Goal: Task Accomplishment & Management: Manage account settings

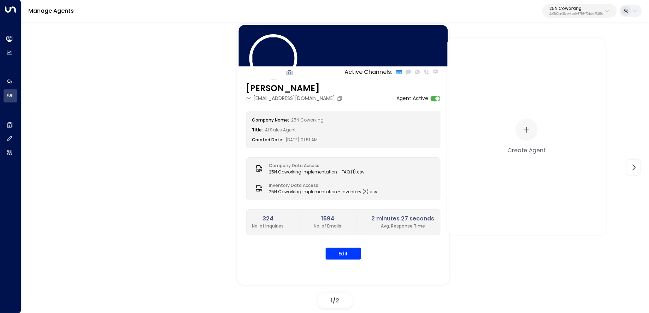
click at [577, 17] on button "25N Coworking 3b9800f4-81ca-4ec0-8758-72fbe4763f36" at bounding box center [579, 10] width 75 height 13
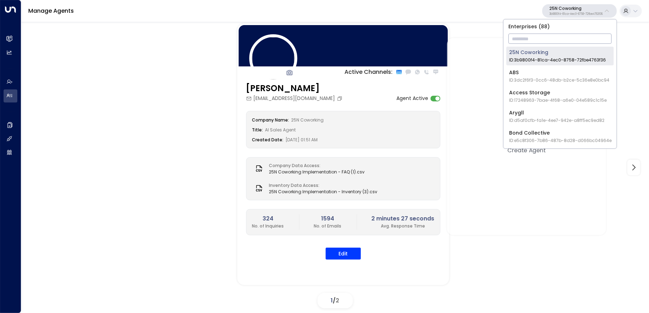
type input "*"
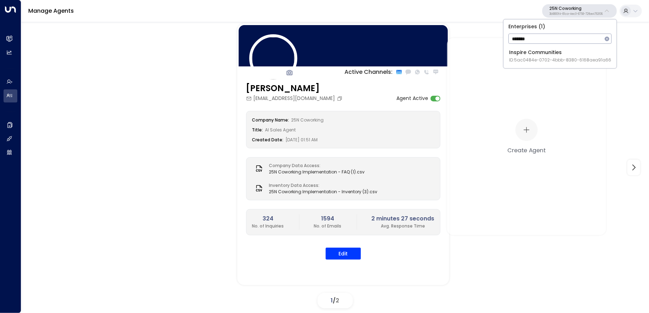
type input "*******"
click at [522, 58] on span "ID: 5ac0484e-0702-4bbb-8380-6168aea91a66" at bounding box center [560, 60] width 102 height 6
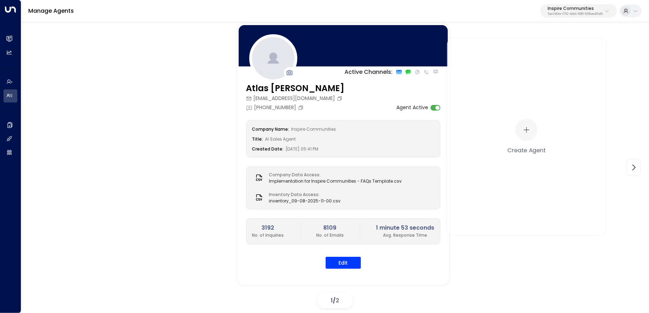
click at [578, 10] on p "Inspire Communities" at bounding box center [575, 8] width 55 height 4
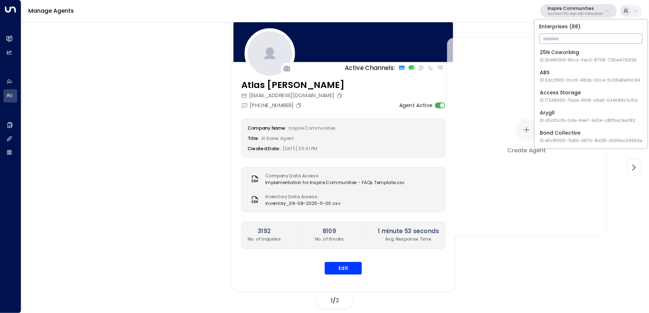
click at [330, 259] on div "Company Name: Inspire Communities Title: AI Sales Agent Created Date: 06/23/202…" at bounding box center [343, 196] width 204 height 156
click at [334, 266] on button "Edit" at bounding box center [343, 268] width 37 height 13
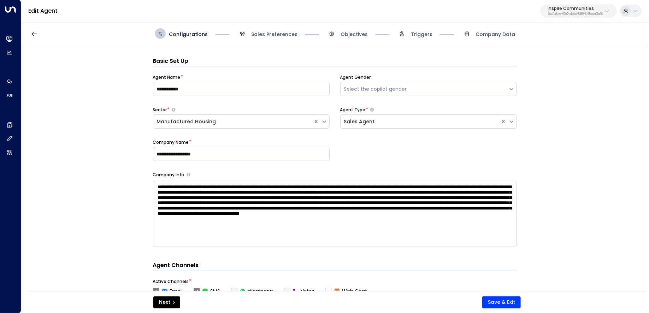
scroll to position [11, 0]
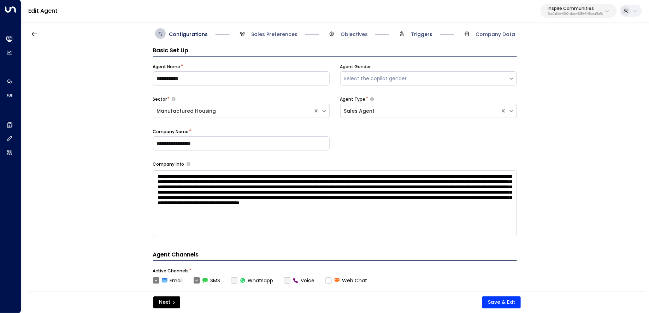
click at [420, 36] on span "Triggers" at bounding box center [422, 34] width 22 height 7
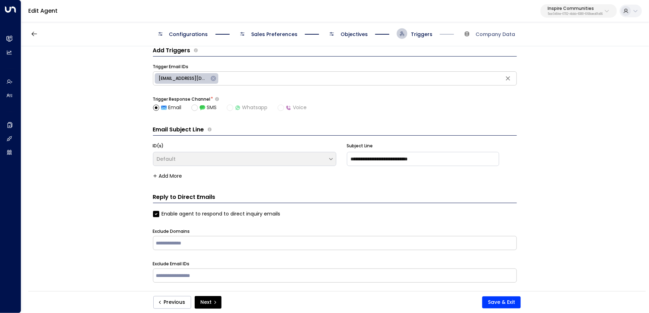
scroll to position [69, 0]
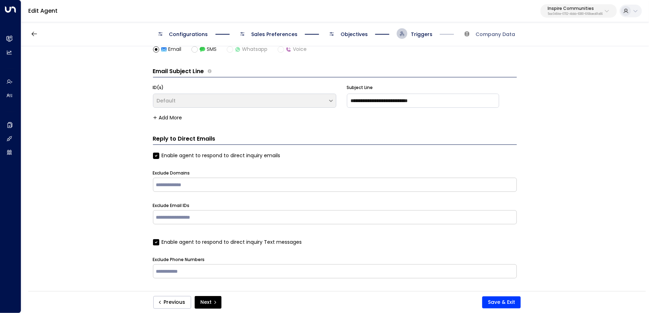
click at [357, 34] on span "Objectives" at bounding box center [354, 34] width 27 height 7
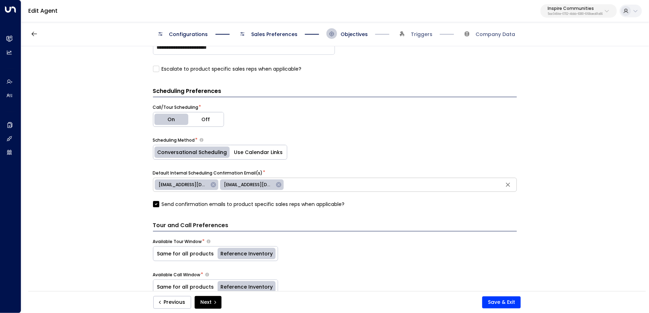
scroll to position [454, 0]
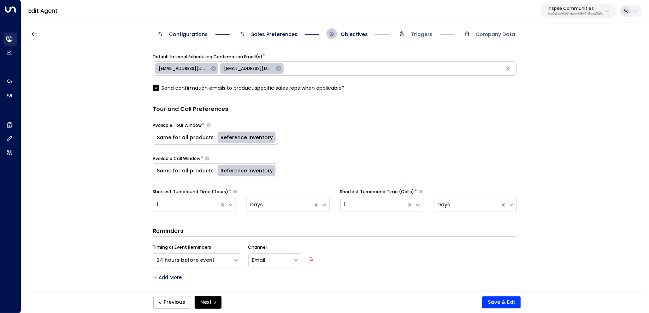
click at [17, 36] on h2 "Leads & Conversations" at bounding box center [17, 38] width 0 height 7
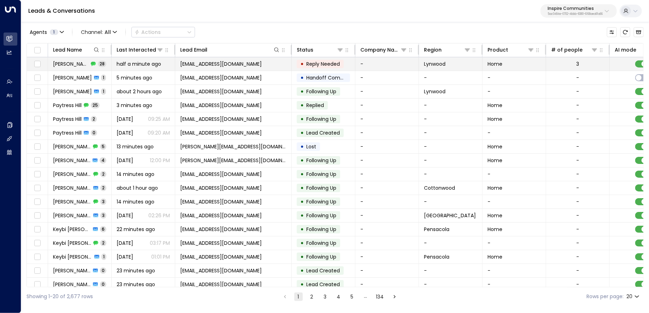
click at [205, 67] on td "adamsbrigette879@gmail.com" at bounding box center [233, 63] width 117 height 13
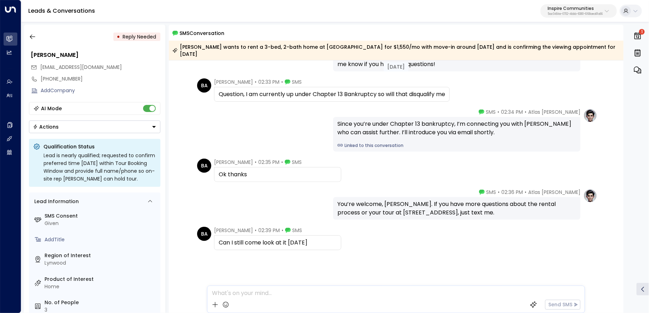
scroll to position [933, 0]
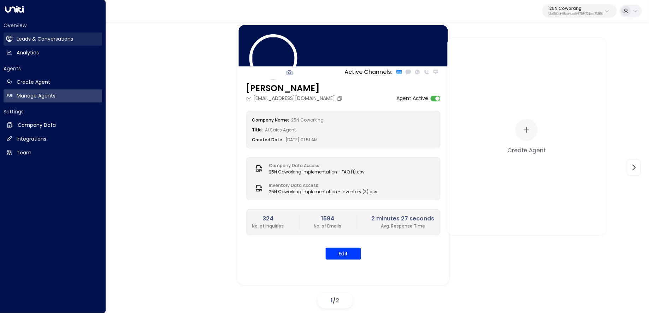
click at [9, 37] on icon at bounding box center [10, 38] width 6 height 4
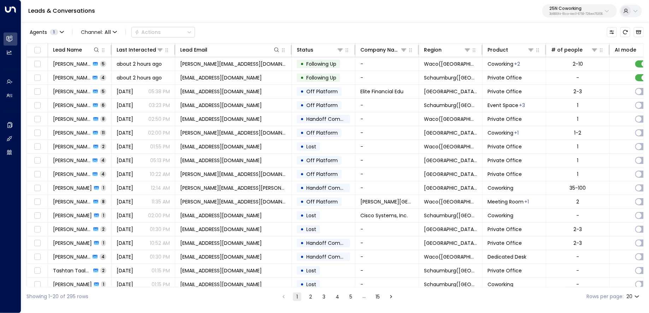
click at [571, 8] on p "25N Coworking" at bounding box center [575, 8] width 53 height 4
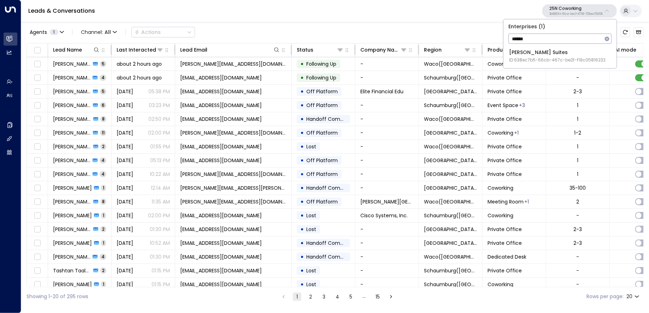
type input "******"
click at [556, 53] on div "Jay Suites ID: 638ec7b5-66cb-467c-be2f-f19c05816232" at bounding box center [557, 56] width 96 height 14
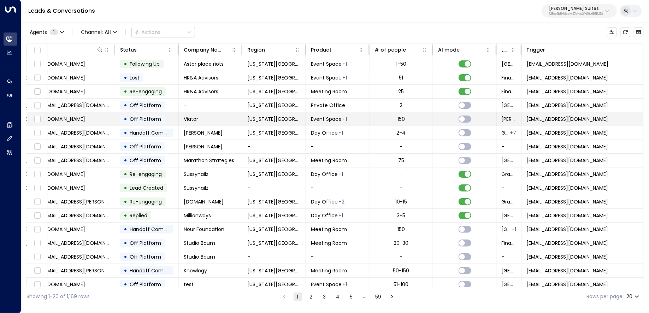
scroll to position [0, 331]
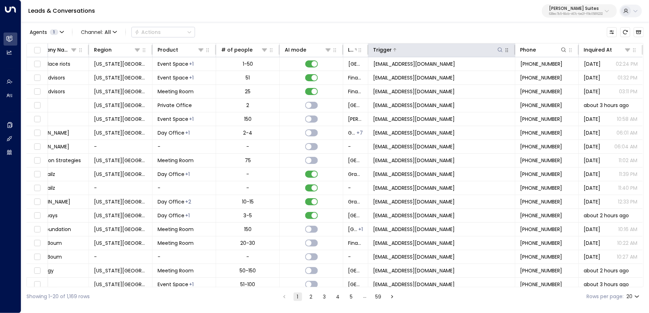
click at [418, 49] on div at bounding box center [448, 49] width 112 height 7
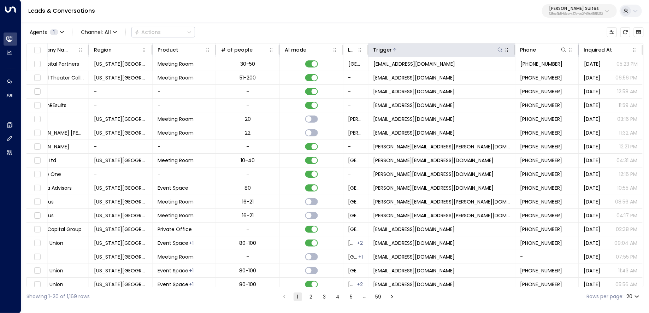
click at [418, 49] on div at bounding box center [448, 49] width 112 height 7
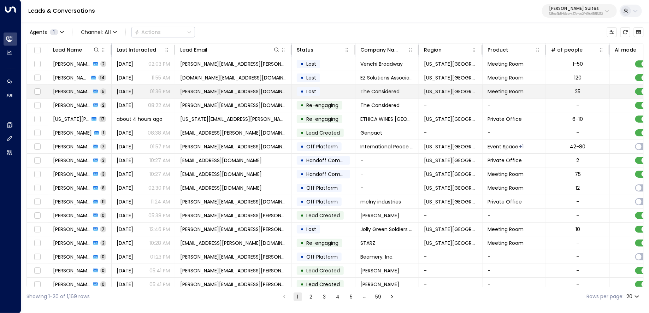
scroll to position [0, 331]
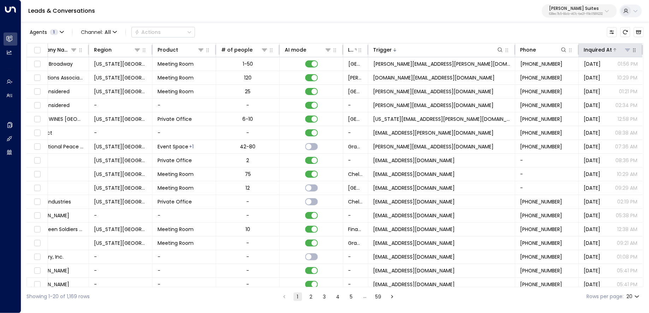
click at [602, 53] on div "Inquired At" at bounding box center [598, 50] width 28 height 8
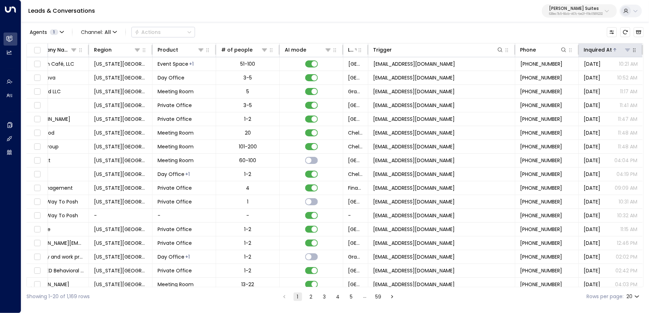
click at [602, 53] on div "Inquired At" at bounding box center [598, 50] width 28 height 8
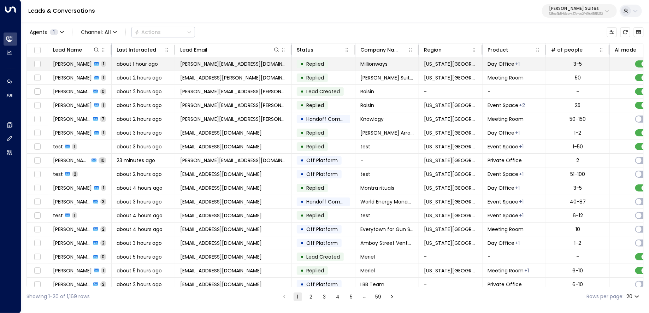
click at [76, 65] on span "Callen Morris" at bounding box center [72, 63] width 39 height 7
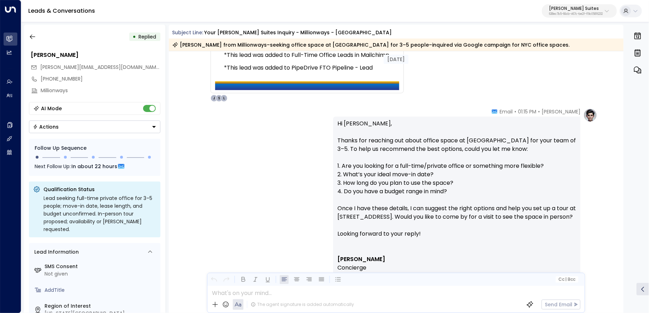
scroll to position [404, 0]
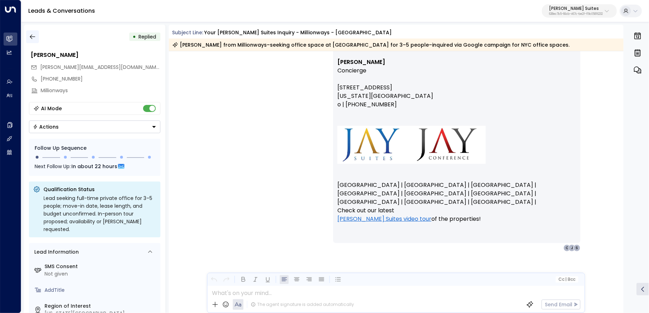
click at [31, 39] on icon "button" at bounding box center [32, 37] width 5 height 5
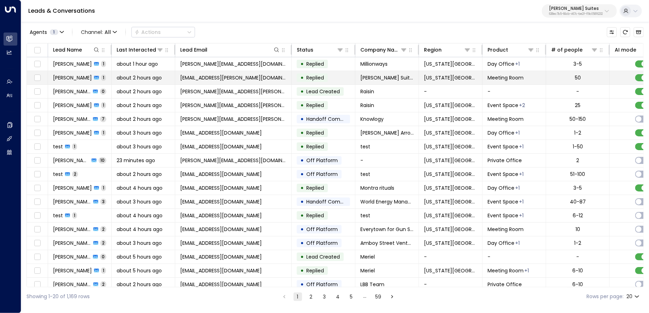
click at [101, 76] on span "1" at bounding box center [103, 78] width 5 height 6
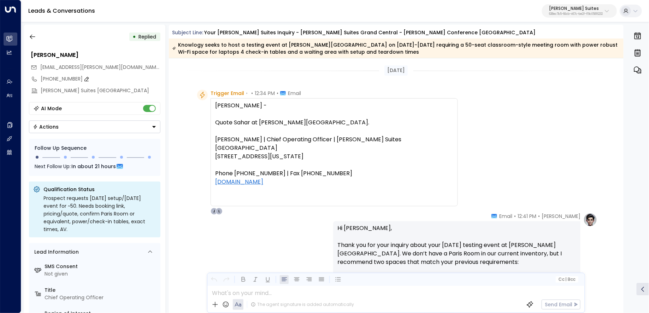
click at [84, 78] on icon at bounding box center [87, 79] width 6 height 6
drag, startPoint x: 85, startPoint y: 75, endPoint x: 41, endPoint y: 75, distance: 44.2
click at [41, 75] on input "**********" at bounding box center [99, 78] width 117 height 7
click at [143, 92] on icon at bounding box center [143, 92] width 6 height 6
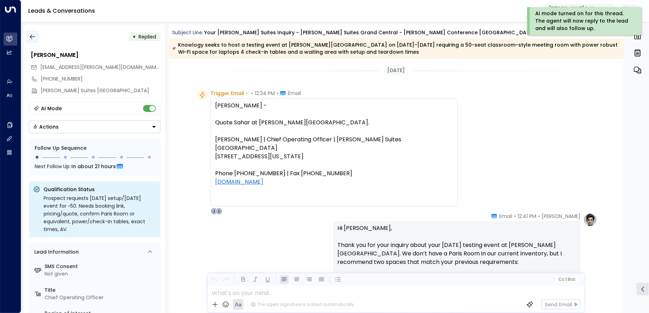
click at [35, 40] on button "button" at bounding box center [32, 36] width 13 height 13
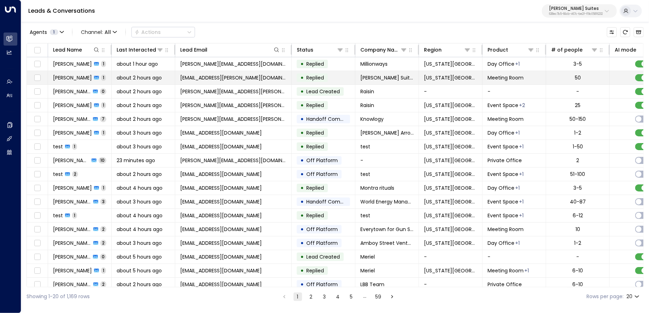
click at [101, 78] on span "1" at bounding box center [103, 78] width 5 height 6
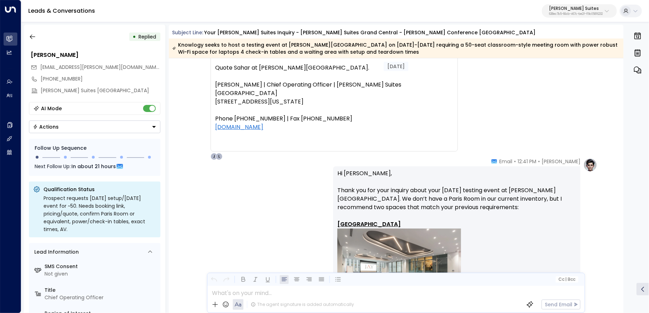
scroll to position [14, 0]
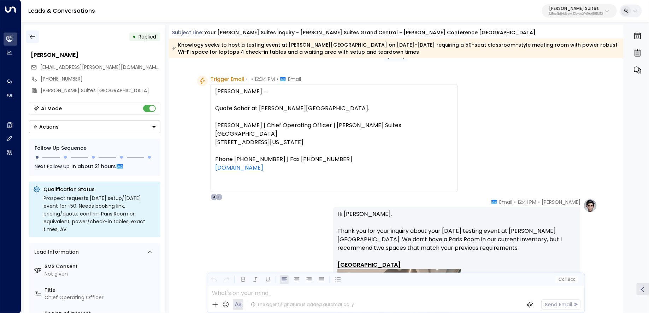
click at [34, 37] on icon "button" at bounding box center [32, 37] width 5 height 5
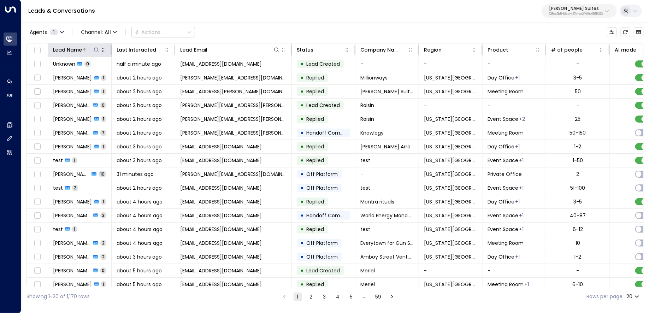
click at [93, 49] on button at bounding box center [96, 49] width 7 height 7
type input "*****"
click at [327, 17] on div "Leads & Conversations Jay Suites 638ec7b5-66cb-467c-be2f-f19c05816232" at bounding box center [335, 11] width 628 height 22
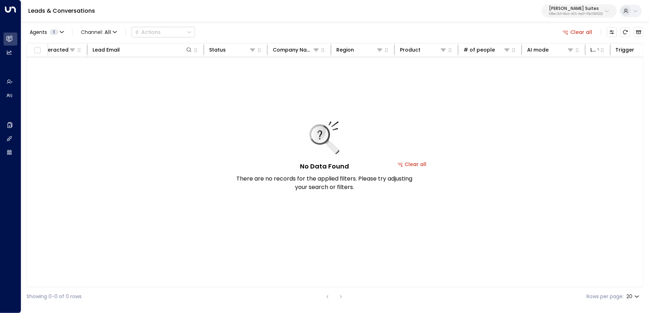
scroll to position [0, 143]
click at [574, 28] on button "Clear all" at bounding box center [577, 32] width 35 height 10
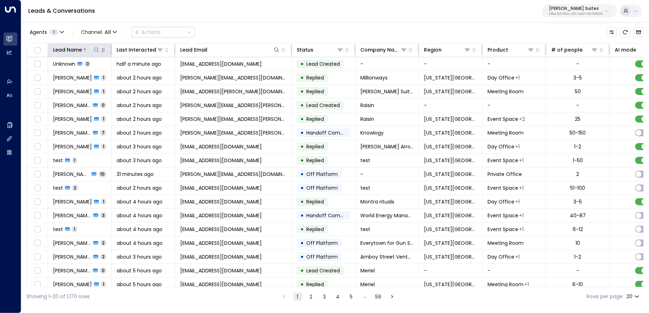
click at [95, 49] on icon at bounding box center [97, 50] width 6 height 6
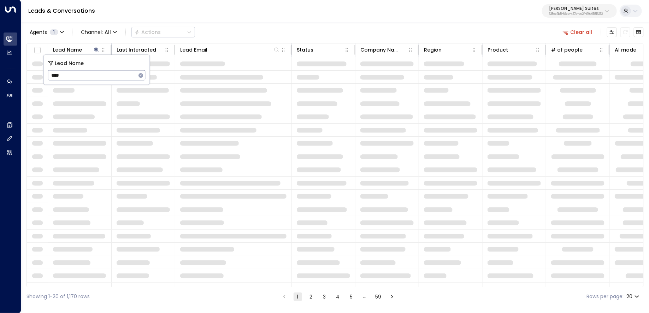
click at [95, 78] on input "****" at bounding box center [92, 75] width 88 height 13
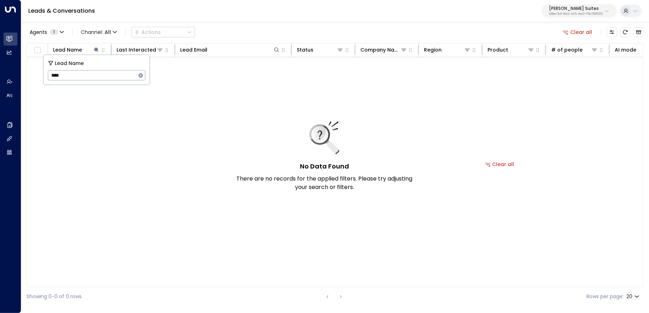
click at [95, 78] on input "****" at bounding box center [92, 75] width 88 height 13
type input "****"
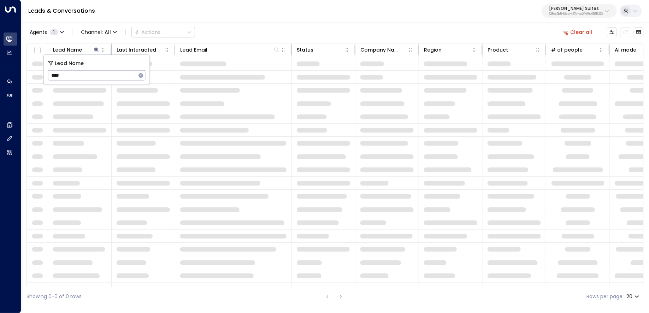
click at [265, 25] on div "Agents 1 Channel: All Actions Clear all" at bounding box center [334, 32] width 617 height 15
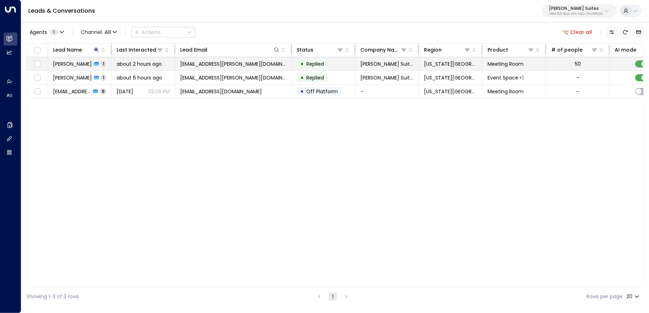
click at [237, 65] on span "Sahar.Haidary@knowlogy.com" at bounding box center [233, 63] width 106 height 7
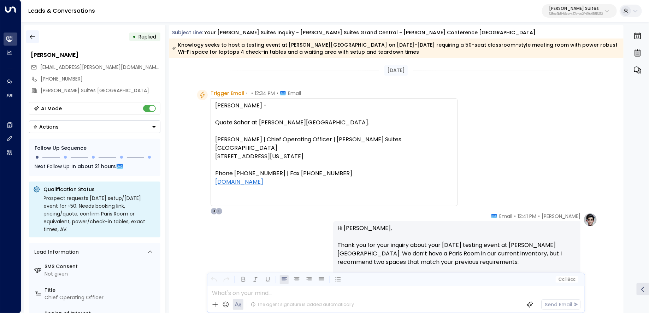
click at [34, 39] on icon "button" at bounding box center [32, 36] width 7 height 7
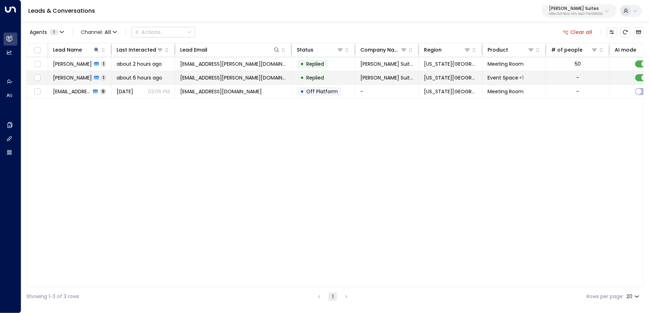
click at [70, 73] on td "Jack Srour 1" at bounding box center [80, 77] width 64 height 13
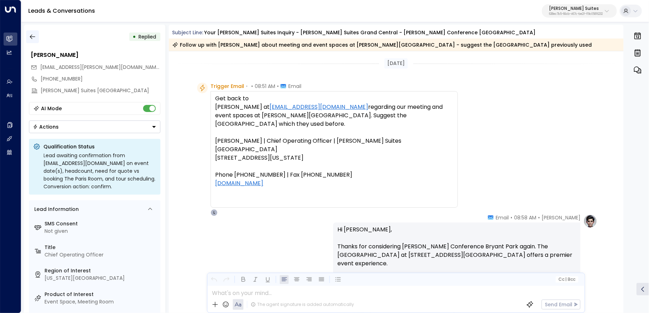
click at [38, 41] on button "button" at bounding box center [32, 36] width 13 height 13
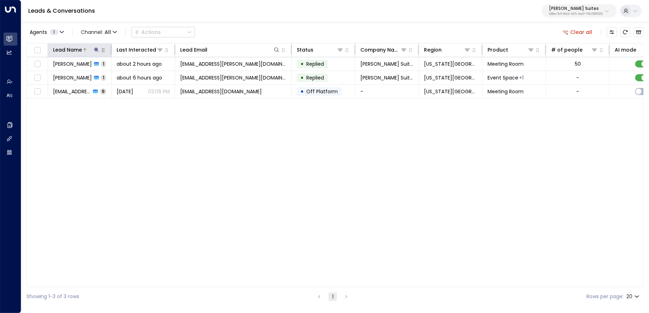
click at [94, 47] on icon at bounding box center [97, 50] width 6 height 6
type input "**********"
click at [140, 76] on icon "button" at bounding box center [140, 75] width 5 height 5
click at [106, 75] on input "text" at bounding box center [97, 75] width 98 height 13
paste input "*********"
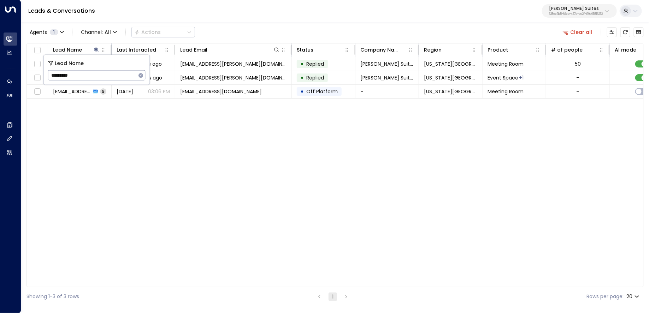
type input "*********"
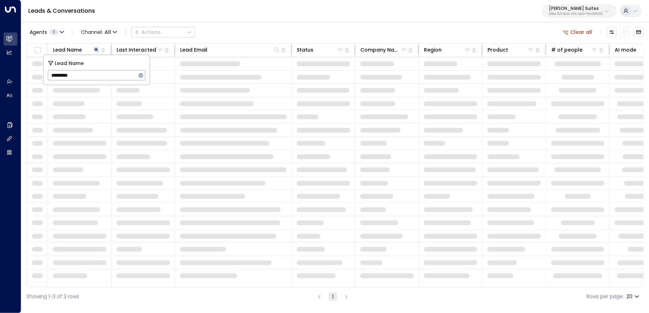
click at [283, 20] on div "Leads & Conversations Jay Suites 638ec7b5-66cb-467c-be2f-f19c05816232" at bounding box center [335, 11] width 628 height 22
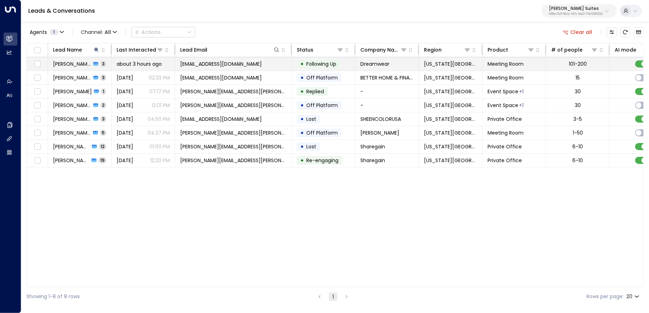
click at [178, 64] on td "elogan@dreamwear.com" at bounding box center [233, 63] width 117 height 13
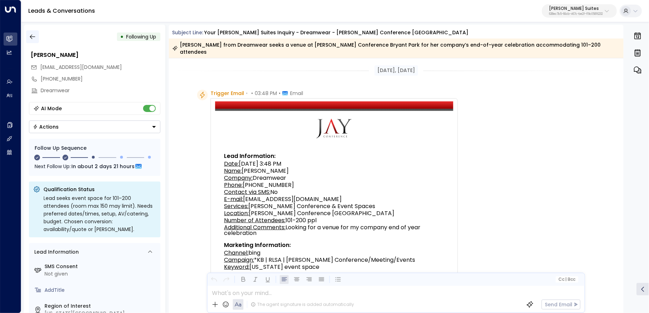
click at [33, 33] on button "button" at bounding box center [32, 36] width 13 height 13
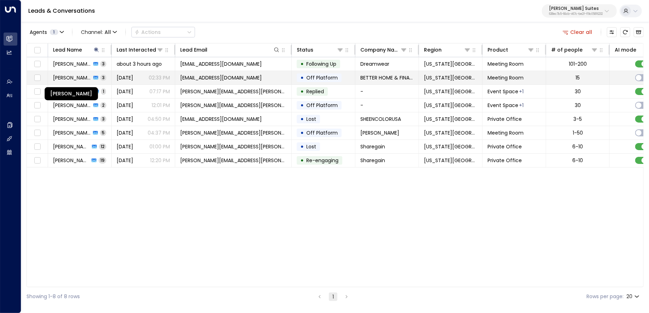
click at [78, 76] on span "Elizabeth Argibay" at bounding box center [72, 77] width 38 height 7
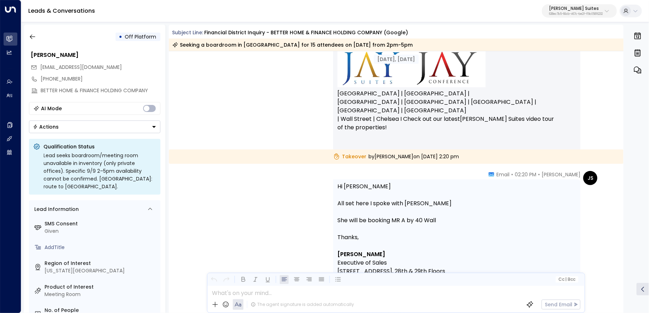
scroll to position [459, 0]
click at [36, 41] on button "button" at bounding box center [32, 36] width 13 height 13
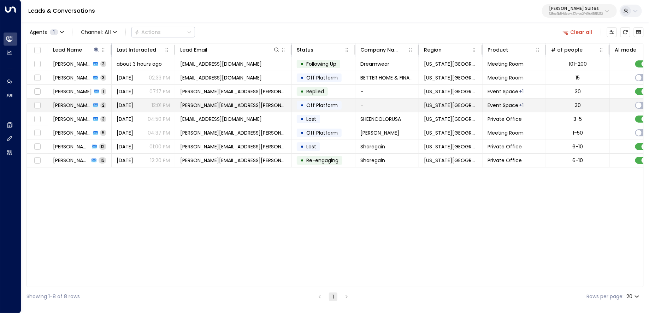
click at [72, 101] on td "Elizabeth Galle 2" at bounding box center [80, 105] width 64 height 13
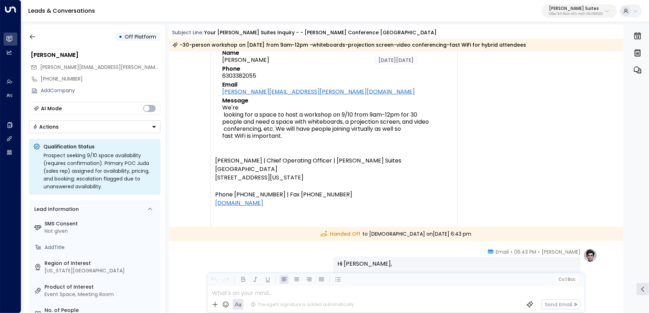
scroll to position [108, 0]
click at [565, 16] on p "638ec7b5-66cb-467c-be2f-f19c05816232" at bounding box center [576, 14] width 54 height 3
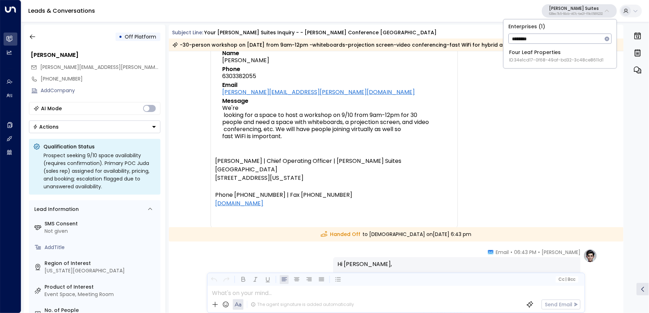
type input "********"
click at [550, 58] on span "ID: 34e1cd17-0f68-49af-bd32-3c48ce8611d1" at bounding box center [556, 60] width 94 height 6
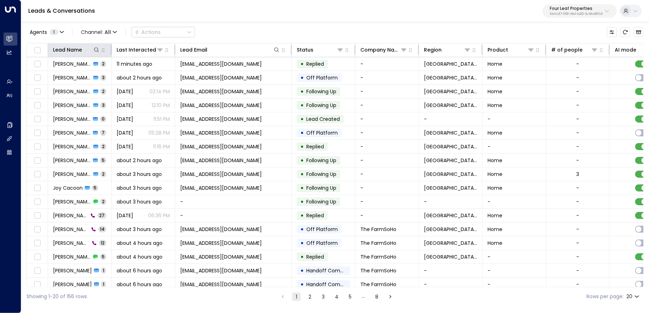
click at [101, 45] on th "Lead Name" at bounding box center [80, 50] width 64 height 14
click at [98, 47] on icon at bounding box center [97, 50] width 6 height 6
type input "****"
click at [238, 17] on div "Leads & Conversations Four Leaf Properties 34e1cd17-0f68-49af-bd32-3c48ce8611d1" at bounding box center [335, 11] width 628 height 22
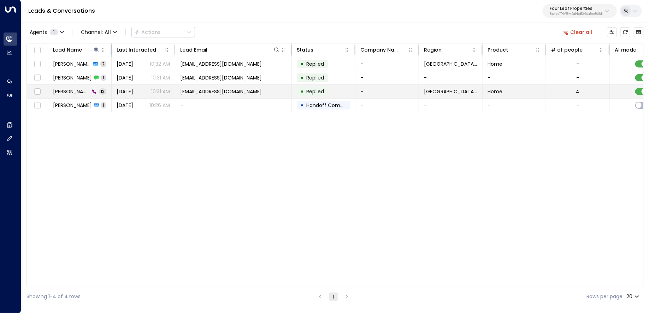
click at [106, 94] on td "Otto Cordova 12" at bounding box center [80, 91] width 64 height 13
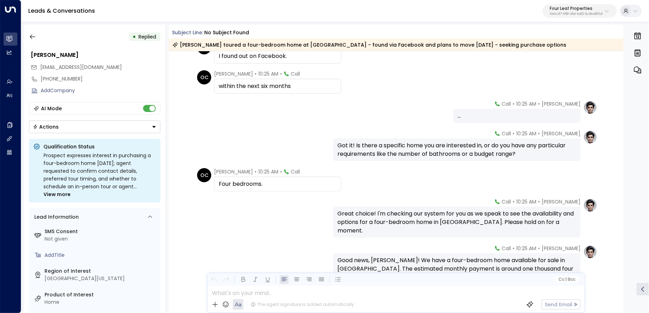
scroll to position [267, 0]
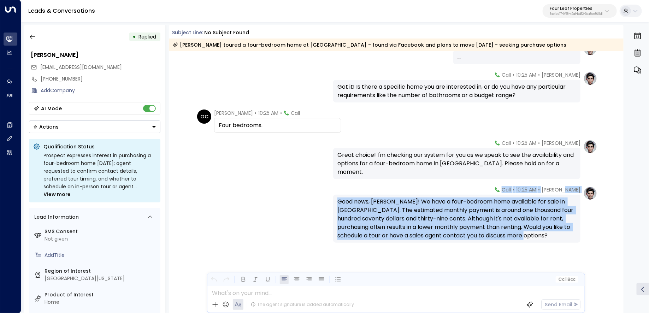
drag, startPoint x: 572, startPoint y: 190, endPoint x: 540, endPoint y: 138, distance: 60.6
click at [540, 138] on div "Sep 06, 2 days ago OC Otto Cordova • 10:25 AM • Call within the next six months…" at bounding box center [396, 48] width 455 height 529
click at [33, 41] on button "button" at bounding box center [32, 36] width 13 height 13
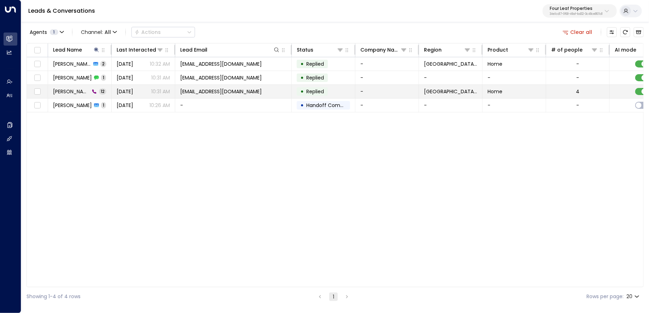
click at [83, 92] on span "Otto Cordova" at bounding box center [71, 91] width 37 height 7
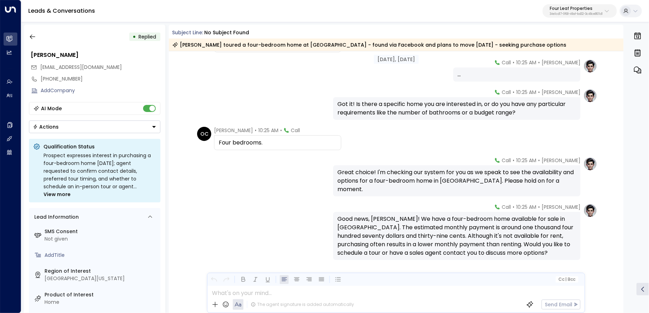
scroll to position [249, 0]
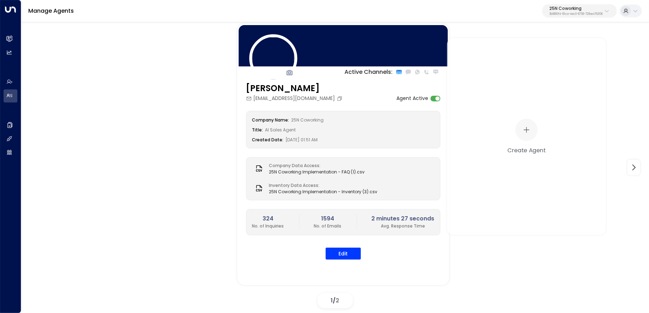
click at [568, 11] on div "25N Coworking 3b9800f4-81ca-4ec0-8758-72fbe4763f36" at bounding box center [575, 10] width 53 height 9
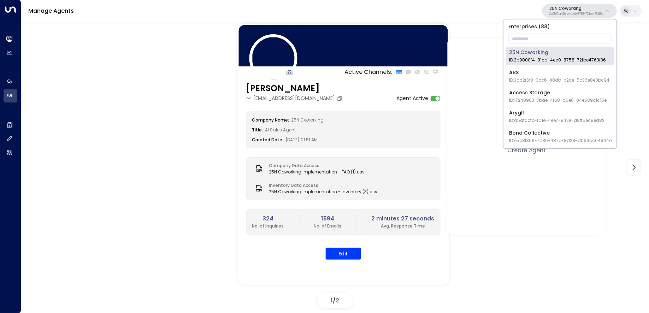
click at [557, 29] on p "Enterprises ( 88 )" at bounding box center [559, 26] width 107 height 8
click at [556, 45] on input "text" at bounding box center [559, 38] width 103 height 13
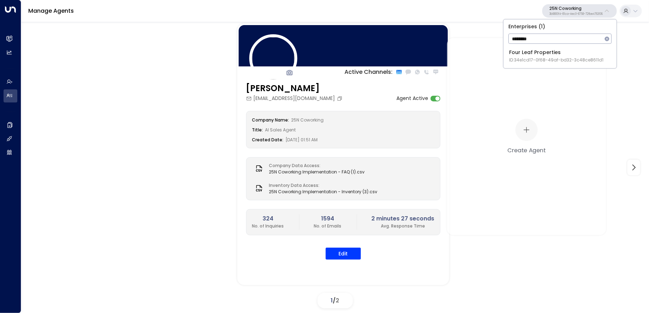
type input "********"
click at [522, 63] on span "ID: 34e1cd17-0f68-49af-bd32-3c48ce8611d1" at bounding box center [556, 60] width 94 height 6
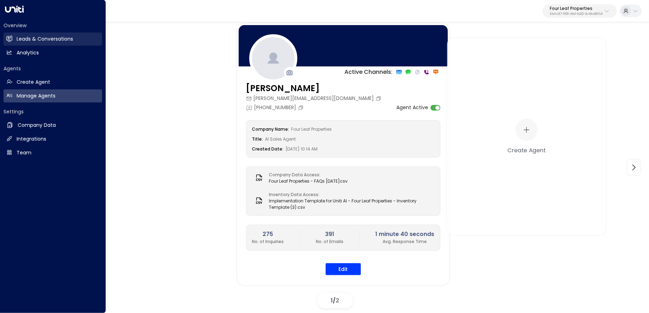
click at [14, 37] on link "Leads & Conversations Leads & Conversations" at bounding box center [53, 39] width 99 height 13
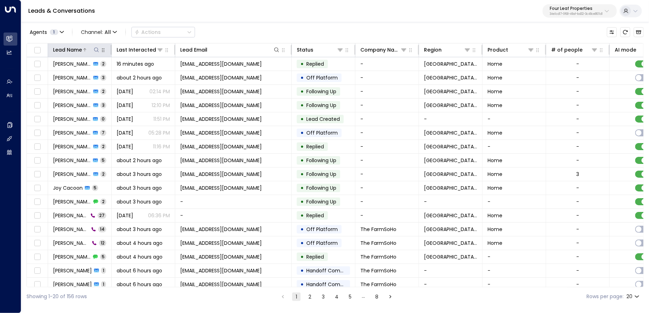
click at [97, 47] on icon at bounding box center [97, 50] width 6 height 6
type input "****"
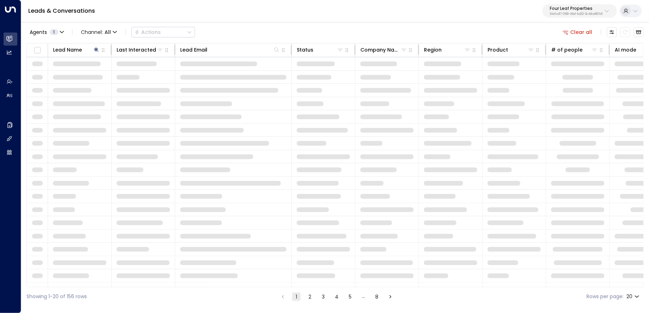
click at [247, 26] on div "Agents 1 Channel: All Actions Clear all" at bounding box center [334, 32] width 617 height 15
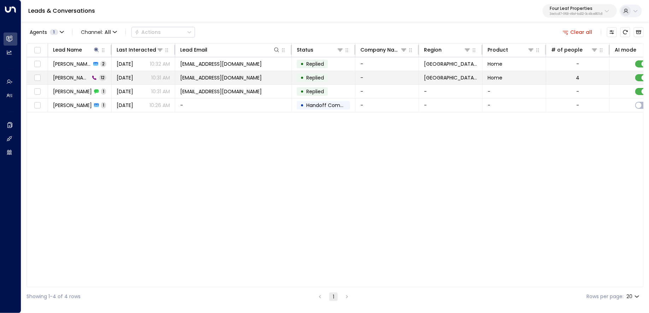
click at [256, 82] on td "djotto1055@gmail.com" at bounding box center [233, 77] width 117 height 13
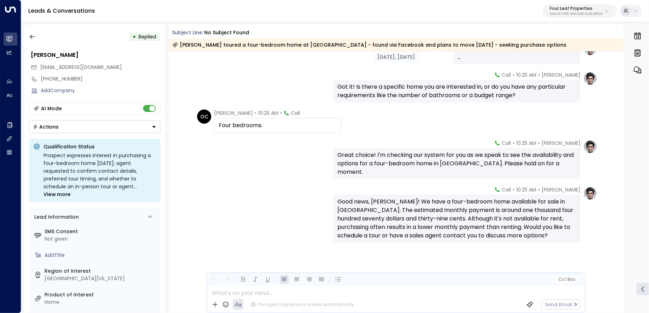
scroll to position [249, 0]
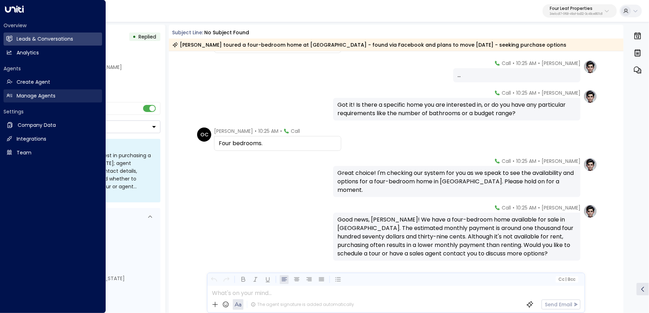
click at [11, 93] on icon at bounding box center [9, 96] width 6 height 6
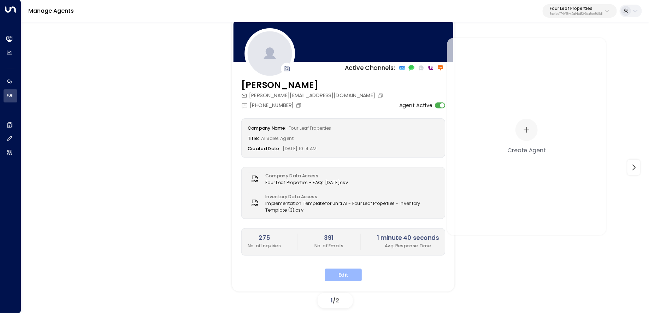
click at [347, 272] on button "Edit" at bounding box center [343, 274] width 37 height 13
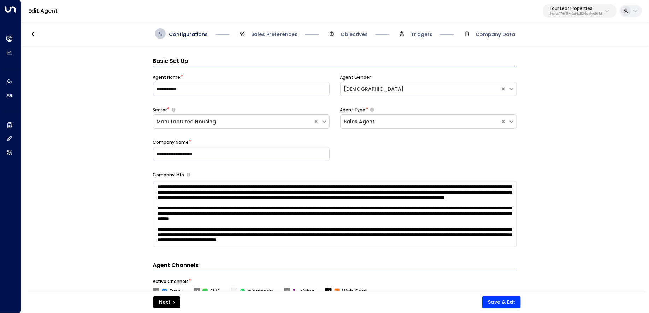
scroll to position [11, 0]
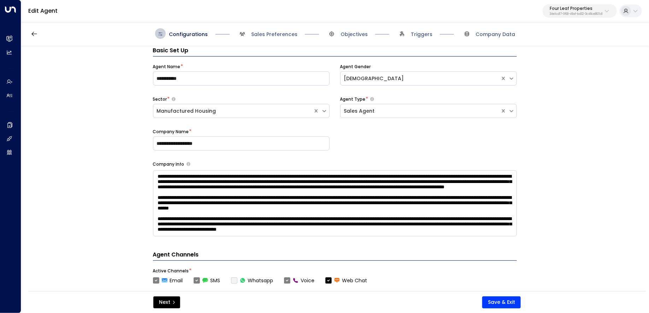
click at [270, 24] on div "Configurations Sales Preferences Objectives Triggers Company Data" at bounding box center [335, 33] width 628 height 25
click at [270, 38] on span "Sales Preferences" at bounding box center [267, 33] width 60 height 11
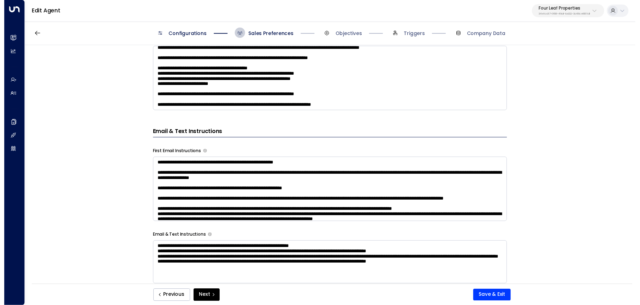
scroll to position [60, 0]
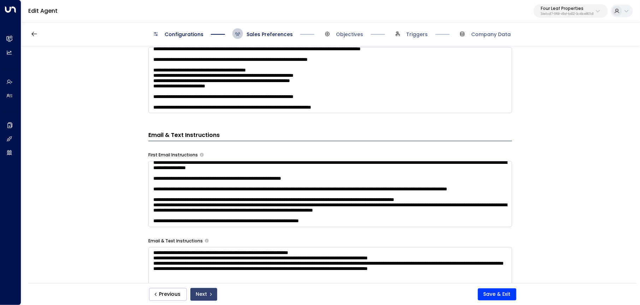
click at [204, 296] on button "Next" at bounding box center [203, 294] width 27 height 13
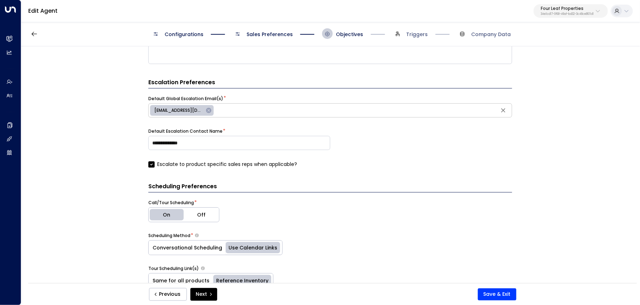
scroll to position [211, 0]
click at [209, 294] on icon "submit" at bounding box center [211, 294] width 4 height 4
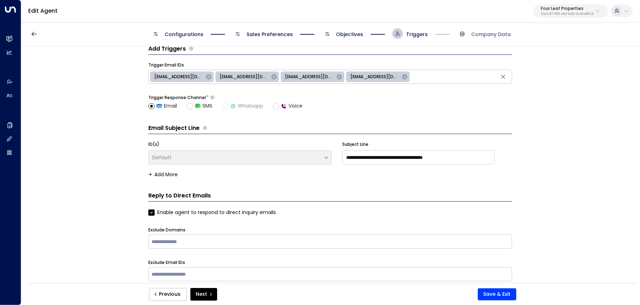
scroll to position [11, 0]
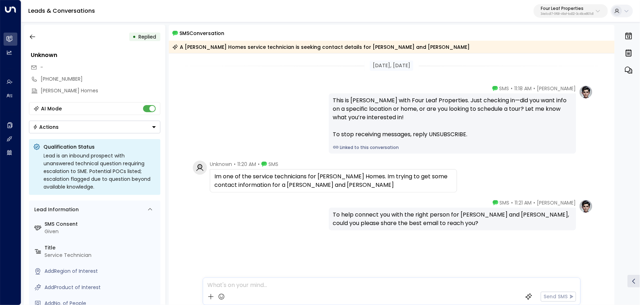
click at [378, 147] on link "Linked to this conversation" at bounding box center [452, 147] width 239 height 6
drag, startPoint x: 86, startPoint y: 77, endPoint x: 45, endPoint y: 79, distance: 41.4
click at [45, 79] on div "[PHONE_NUMBER]" at bounding box center [100, 78] width 119 height 7
drag, startPoint x: 90, startPoint y: 79, endPoint x: 31, endPoint y: 79, distance: 59.7
click at [31, 79] on div "**********" at bounding box center [95, 79] width 132 height 12
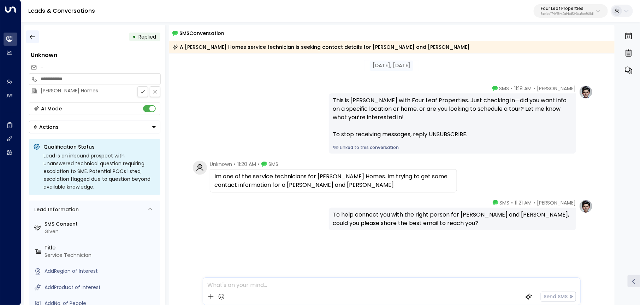
click at [30, 38] on icon "button" at bounding box center [32, 36] width 7 height 7
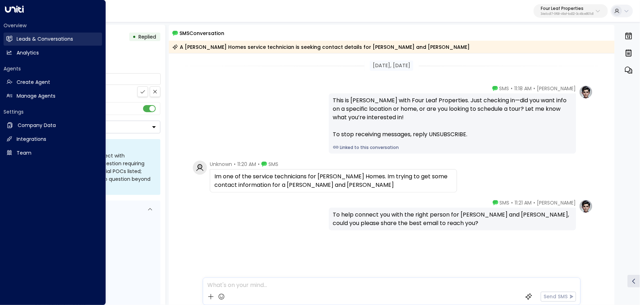
click at [10, 37] on icon at bounding box center [10, 39] width 5 height 6
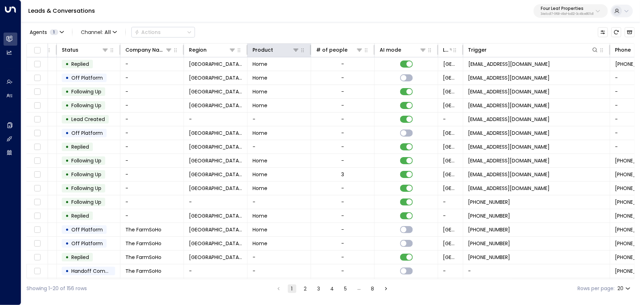
scroll to position [0, 340]
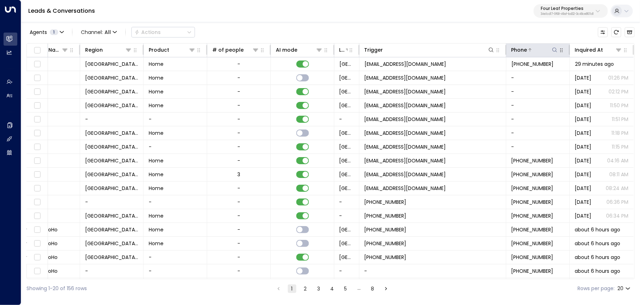
click at [553, 49] on icon at bounding box center [555, 49] width 5 height 5
type input "**********"
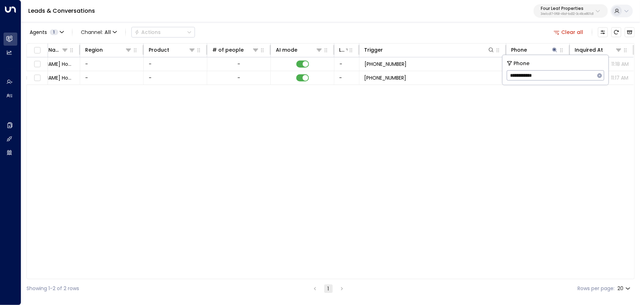
scroll to position [0, 338]
click at [415, 23] on div "Agents 1 Channel: All Actions Clear all Lead Name Last Interacted Lead Email St…" at bounding box center [330, 159] width 608 height 276
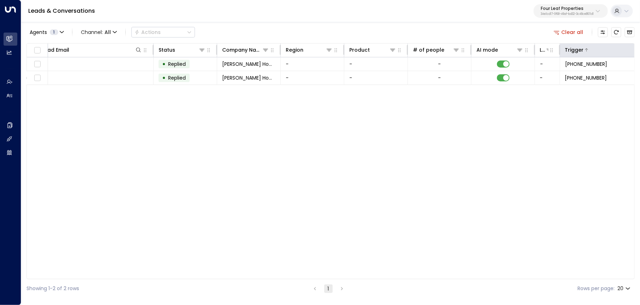
scroll to position [0, 0]
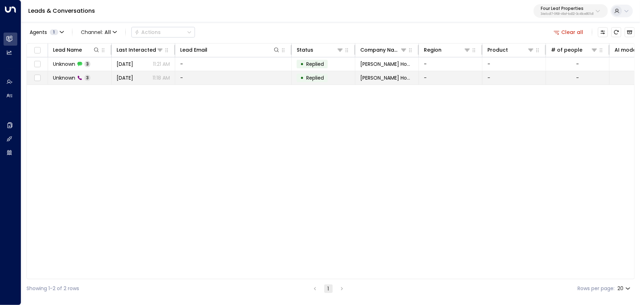
click at [133, 74] on span "[DATE]" at bounding box center [125, 77] width 17 height 7
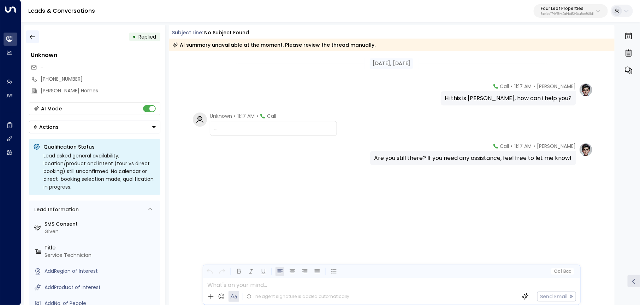
click at [27, 33] on button "button" at bounding box center [32, 36] width 13 height 13
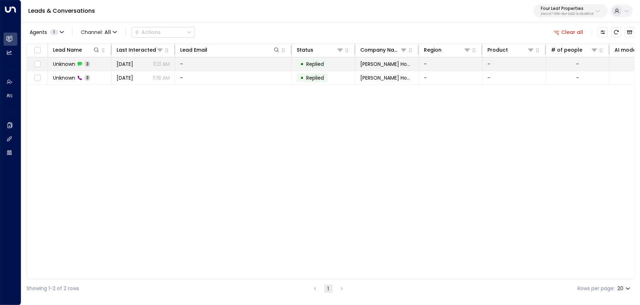
click at [83, 66] on div "Unknown 3" at bounding box center [71, 63] width 37 height 7
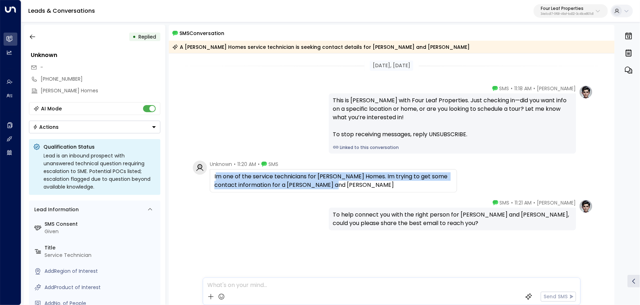
copy div "m one of the service technicians for [PERSON_NAME] Homes. Im trying to get some…"
drag, startPoint x: 341, startPoint y: 181, endPoint x: 215, endPoint y: 175, distance: 125.9
click at [215, 175] on div "Im one of the service technicians for [PERSON_NAME] Homes. Im trying to get som…" at bounding box center [333, 180] width 238 height 17
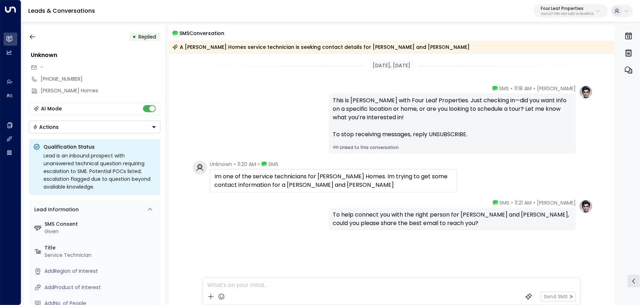
click at [259, 179] on div "Im one of the service technicians for [PERSON_NAME] Homes. Im trying to get som…" at bounding box center [333, 180] width 238 height 17
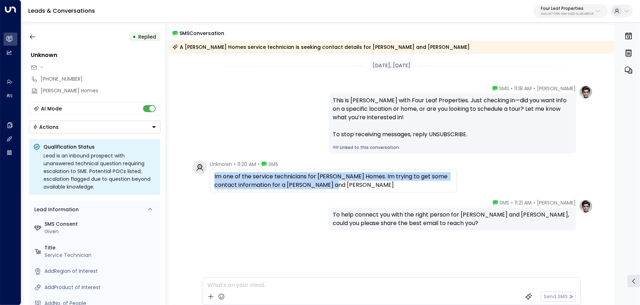
drag, startPoint x: 339, startPoint y: 186, endPoint x: 211, endPoint y: 177, distance: 129.2
click at [211, 177] on div "Im one of the service technicians for [PERSON_NAME] Homes. Im trying to get som…" at bounding box center [333, 180] width 247 height 23
copy div "Im one of the service technicians for [PERSON_NAME] Homes. Im trying to get som…"
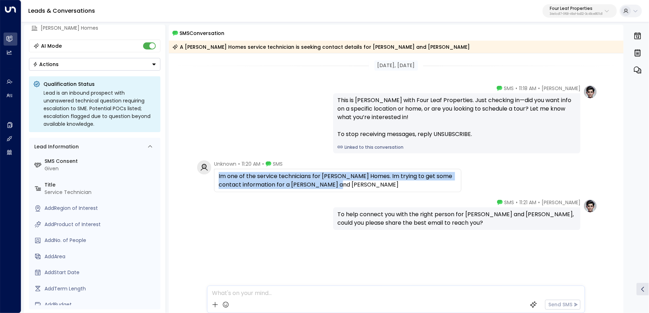
scroll to position [63, 0]
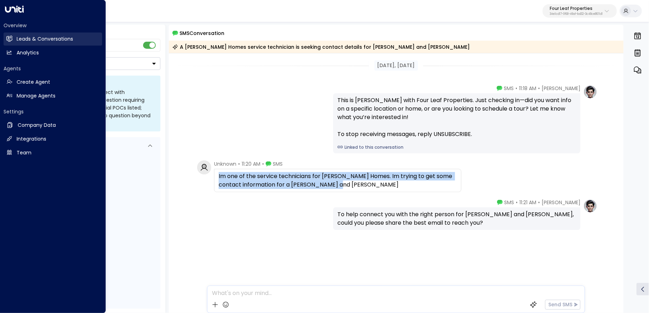
click at [11, 41] on icon at bounding box center [9, 39] width 6 height 6
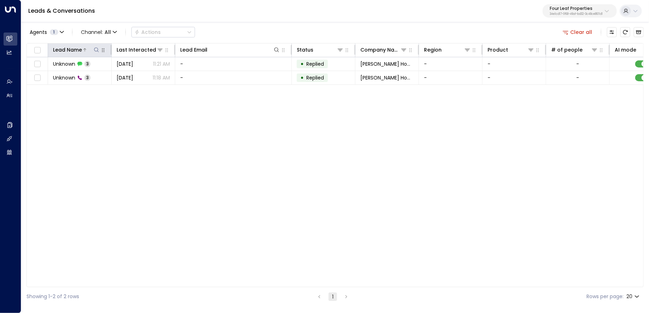
click at [99, 51] on icon at bounding box center [97, 50] width 6 height 6
type input "******"
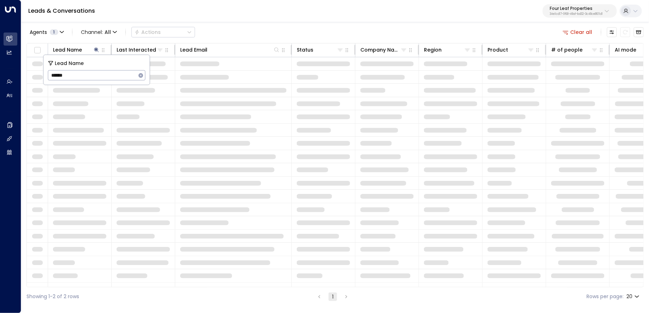
click at [583, 28] on button "Clear all" at bounding box center [577, 32] width 35 height 10
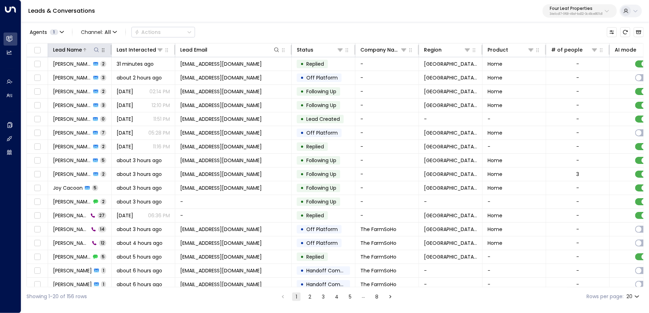
click at [98, 49] on icon at bounding box center [96, 49] width 5 height 5
type input "******"
click at [296, 5] on div "Leads & Conversations Four Leaf Properties 34e1cd17-0f68-49af-bd32-3c48ce8611d1" at bounding box center [335, 11] width 628 height 22
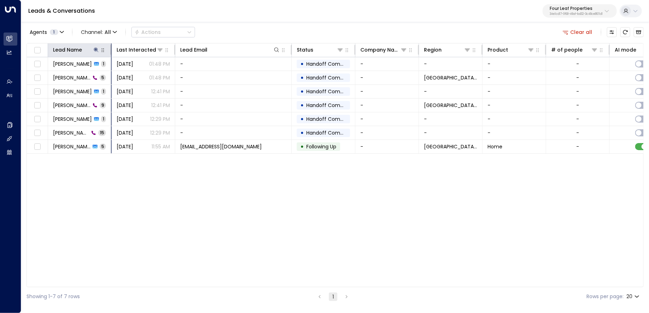
drag, startPoint x: 110, startPoint y: 51, endPoint x: 161, endPoint y: 51, distance: 51.6
click at [161, 51] on tr "Lead Name Last Interacted Lead Email Status Company Name Region Product # of pe…" at bounding box center [500, 50] width 946 height 14
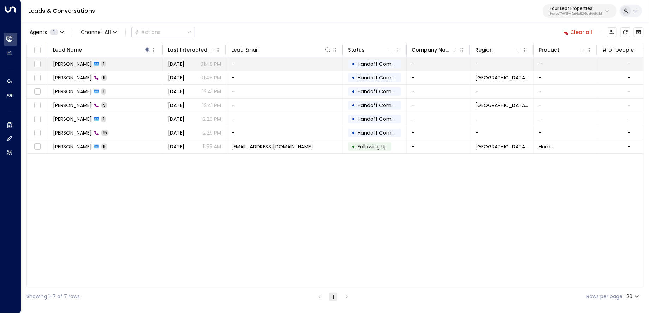
scroll to position [0, 380]
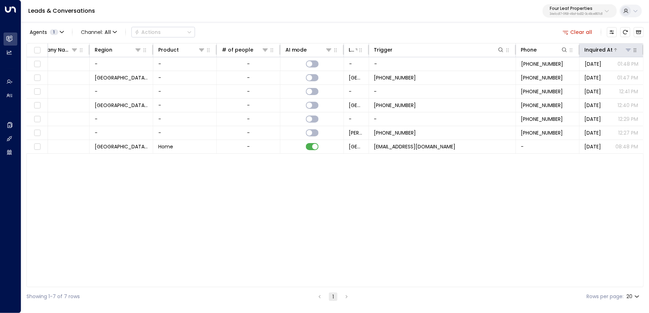
click at [601, 51] on div "Inquired At" at bounding box center [599, 50] width 28 height 8
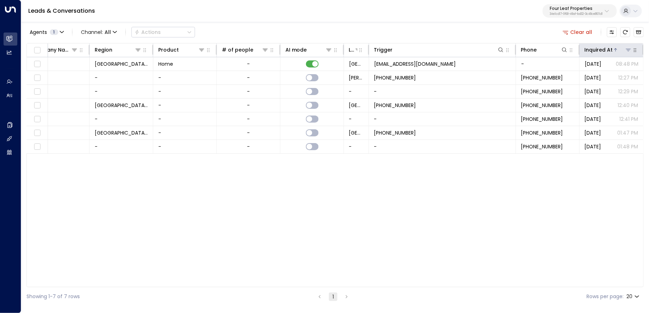
click at [601, 51] on div "Inquired At" at bounding box center [599, 50] width 28 height 8
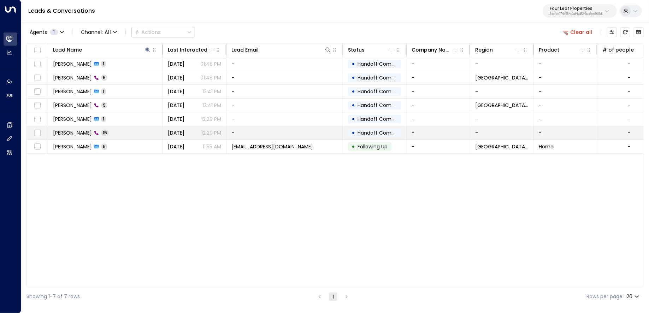
click at [118, 132] on td "Ashley Canceleri 15" at bounding box center [105, 132] width 115 height 13
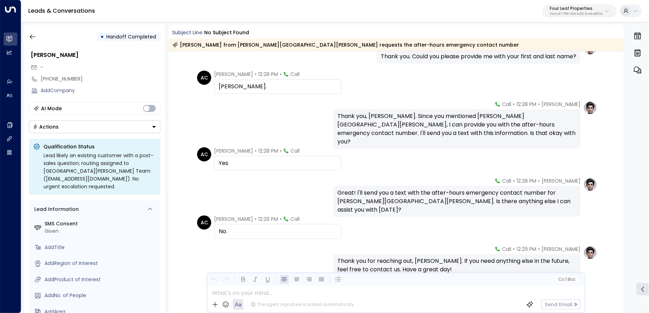
scroll to position [339, 0]
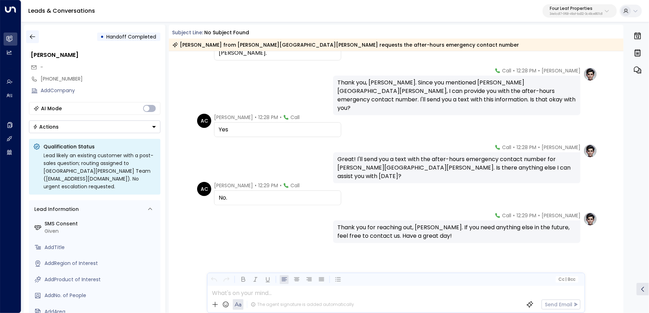
click at [38, 36] on button "button" at bounding box center [32, 36] width 13 height 13
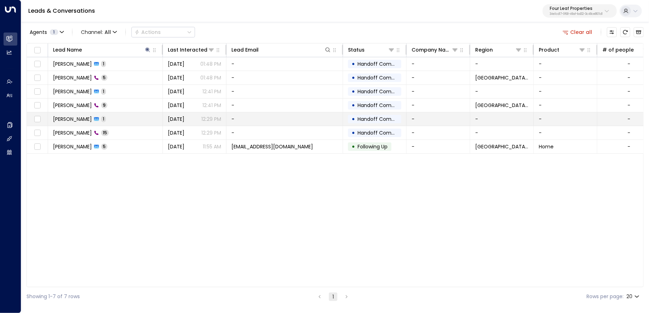
click at [139, 118] on td "Ashley Canceleri 1" at bounding box center [105, 118] width 115 height 13
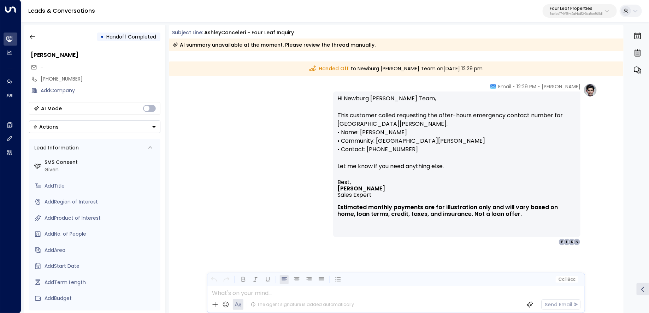
scroll to position [7, 0]
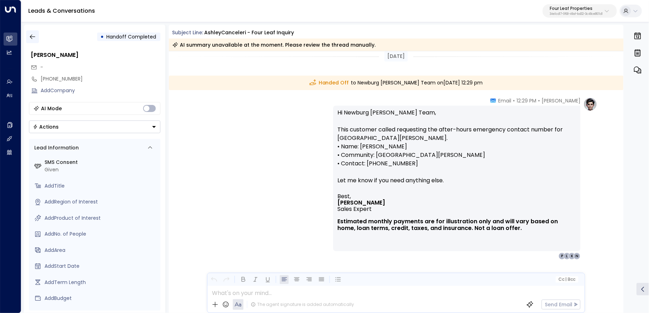
click at [36, 35] on icon "button" at bounding box center [32, 36] width 7 height 7
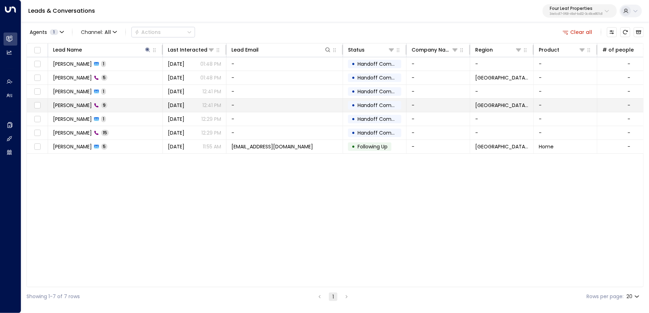
click at [132, 107] on td "Ashley Canceleri 9" at bounding box center [105, 105] width 115 height 13
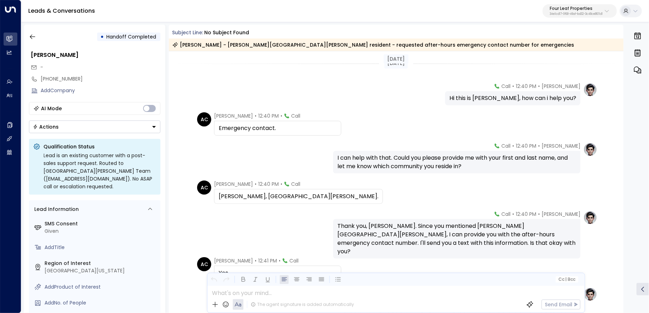
scroll to position [135, 0]
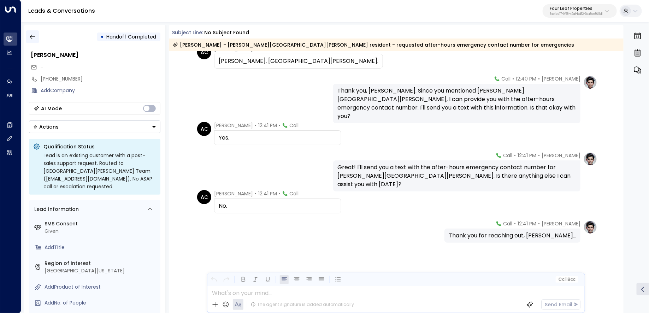
click at [35, 38] on icon "button" at bounding box center [32, 36] width 7 height 7
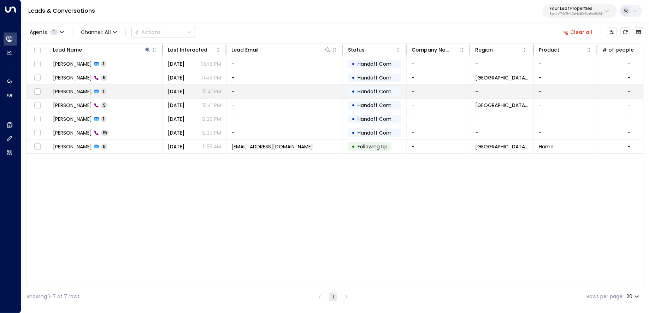
click at [134, 91] on td "Ashley Canceleri 1" at bounding box center [105, 91] width 115 height 13
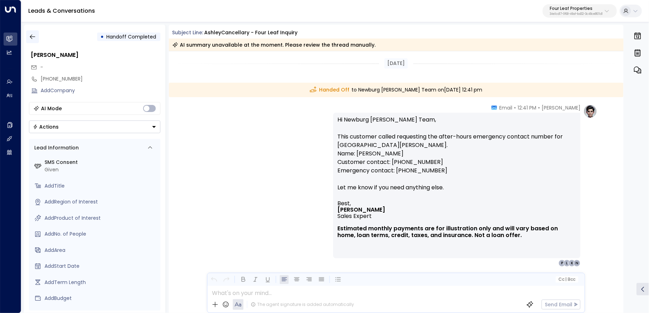
click at [31, 41] on button "button" at bounding box center [32, 36] width 13 height 13
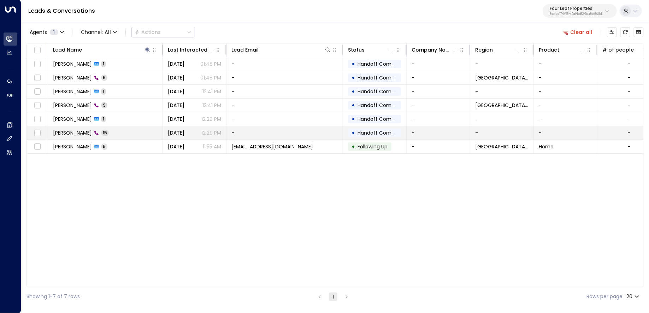
click at [125, 128] on td "Ashley Canceleri 15" at bounding box center [105, 132] width 115 height 13
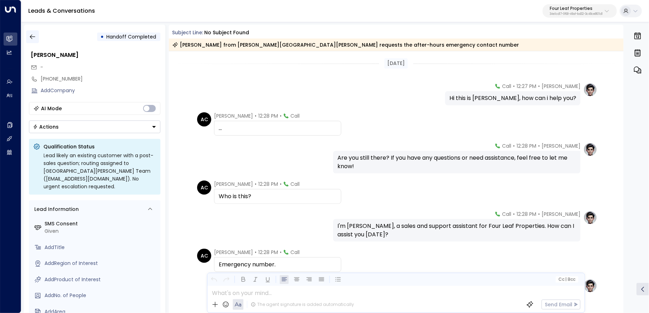
click at [37, 37] on button "button" at bounding box center [32, 36] width 13 height 13
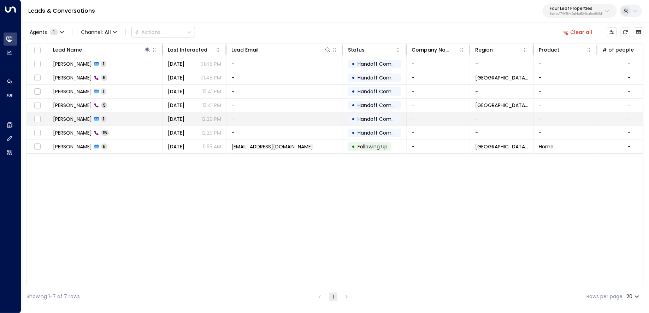
click at [160, 119] on td "Ashley Canceleri 1" at bounding box center [105, 118] width 115 height 13
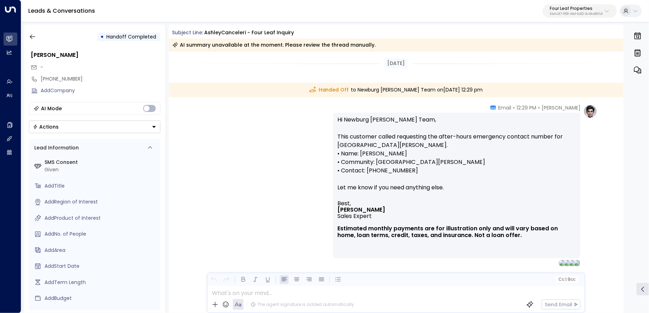
scroll to position [24, 0]
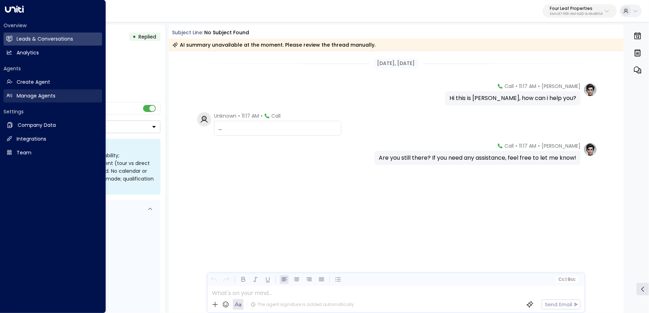
click at [12, 93] on icon at bounding box center [9, 96] width 6 height 6
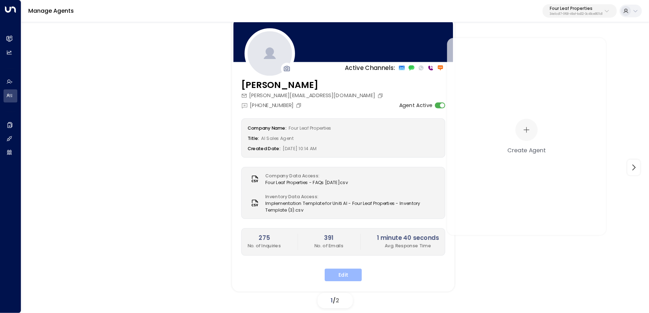
click at [338, 275] on button "Edit" at bounding box center [343, 274] width 37 height 13
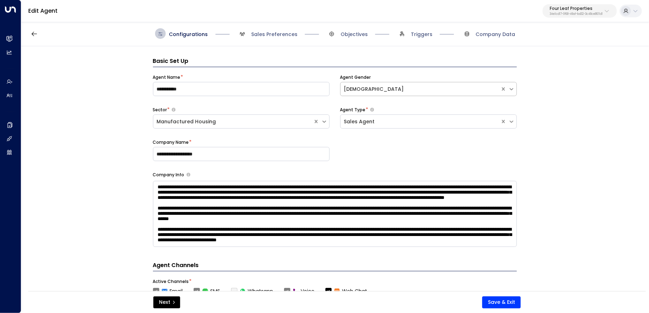
scroll to position [11, 0]
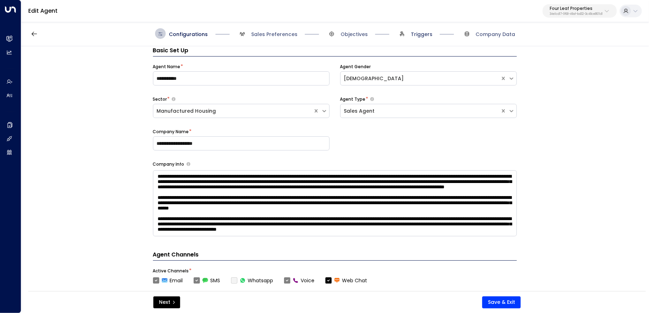
click at [417, 37] on span "Triggers" at bounding box center [422, 34] width 22 height 7
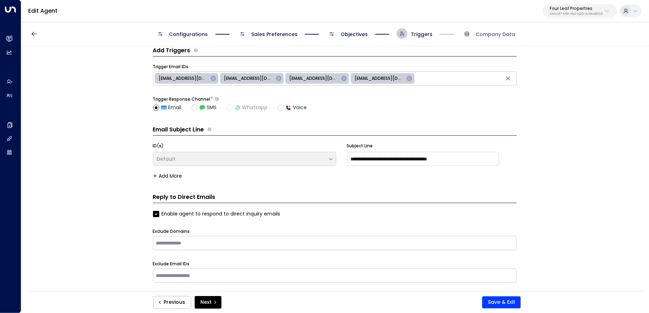
click at [351, 36] on span "Objectives" at bounding box center [354, 34] width 27 height 7
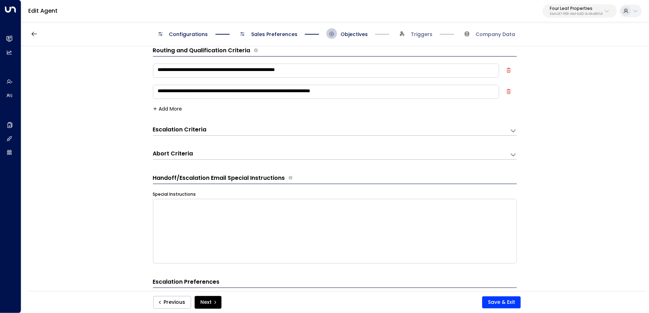
click at [308, 154] on div "Abort Criteria" at bounding box center [331, 155] width 357 height 10
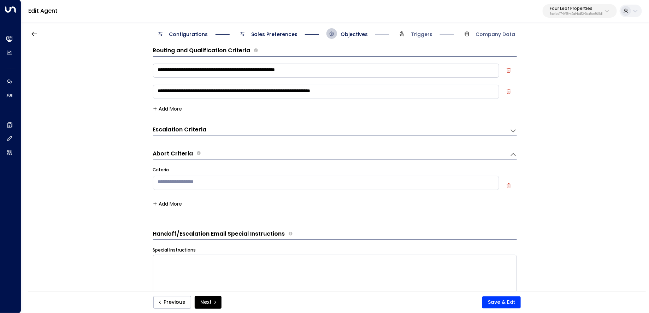
click at [330, 129] on div "Escalation Criteria Reset" at bounding box center [328, 130] width 350 height 8
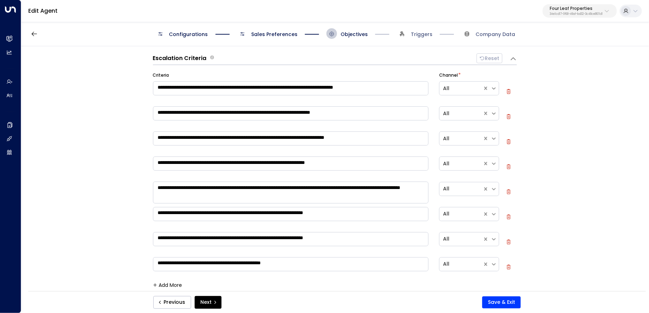
scroll to position [83, 0]
click at [401, 114] on textarea "**********" at bounding box center [291, 113] width 276 height 14
click at [400, 138] on textarea "**********" at bounding box center [291, 138] width 276 height 14
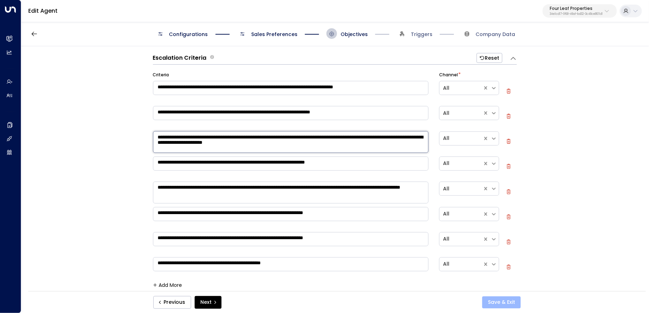
type textarea "**********"
click at [510, 299] on button "Save & Exit" at bounding box center [501, 302] width 39 height 12
